Goal: Find specific page/section: Find specific page/section

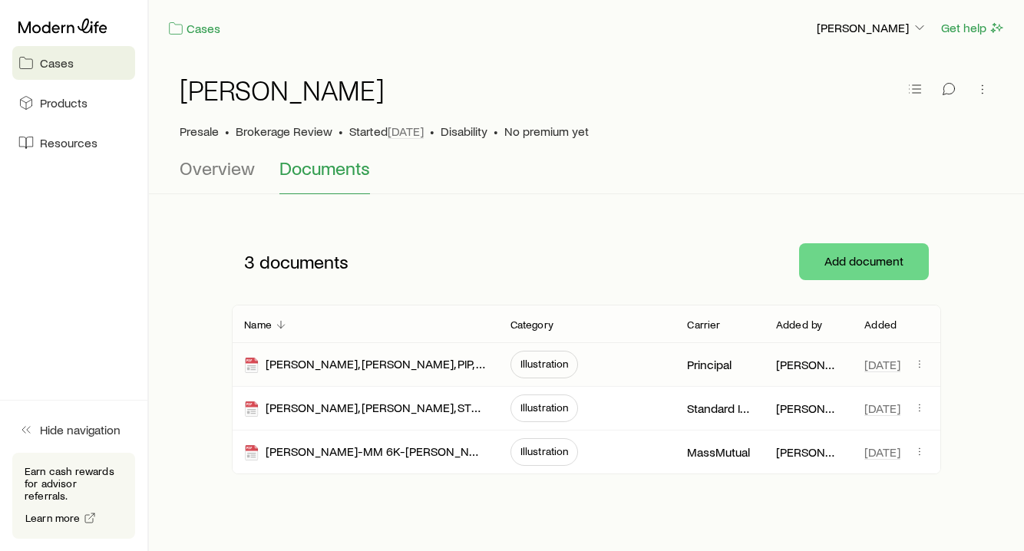
click at [544, 368] on span "Illustration" at bounding box center [544, 364] width 48 height 12
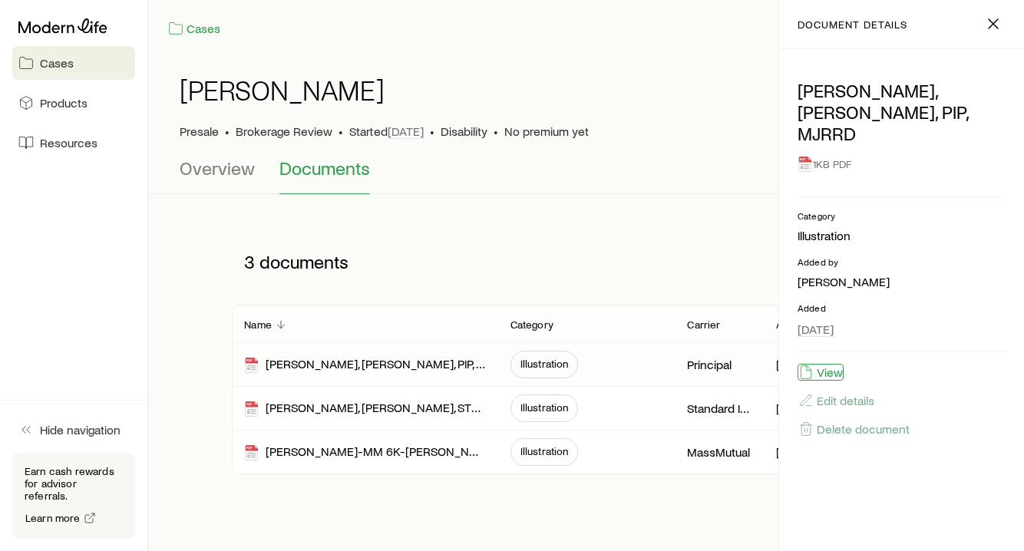
click at [808, 366] on icon "button" at bounding box center [805, 372] width 10 height 13
click at [530, 409] on span "Illustration" at bounding box center [544, 407] width 48 height 12
click at [831, 364] on button "View" at bounding box center [820, 372] width 46 height 17
click at [542, 458] on span "Illustration" at bounding box center [544, 452] width 68 height 28
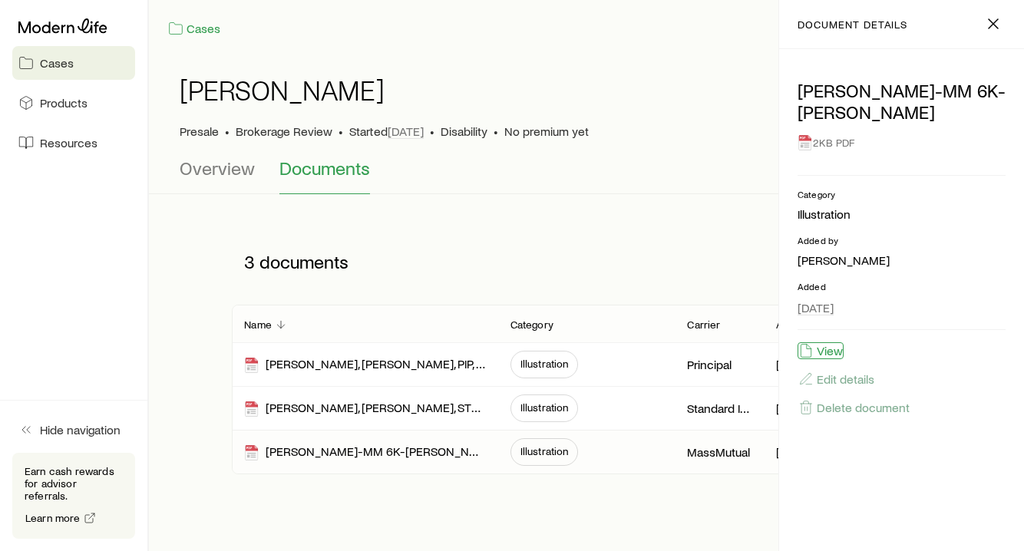
click at [830, 352] on button "View" at bounding box center [820, 350] width 46 height 17
